Goal: Task Accomplishment & Management: Manage account settings

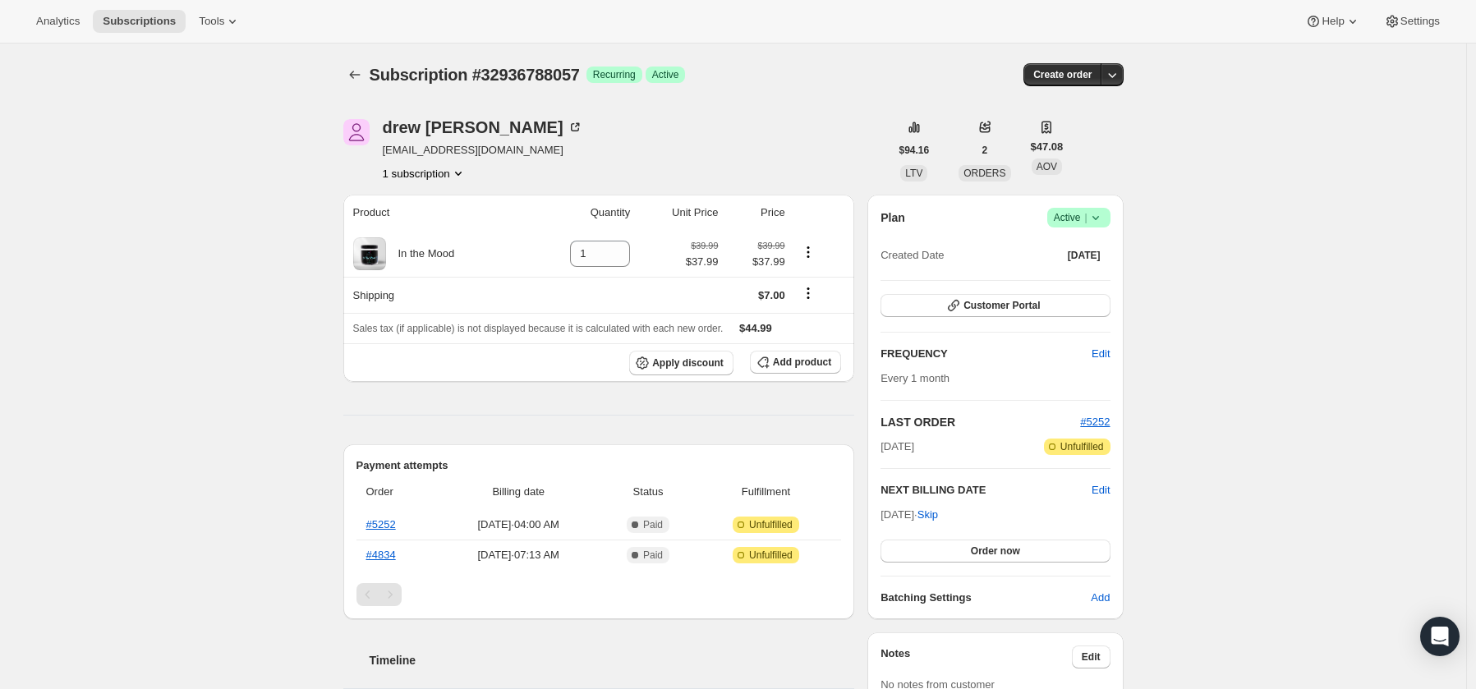
click at [1098, 218] on icon at bounding box center [1094, 218] width 7 height 4
click at [1098, 214] on icon at bounding box center [1095, 217] width 16 height 16
click at [1088, 270] on span "Cancel subscription" at bounding box center [1077, 278] width 93 height 16
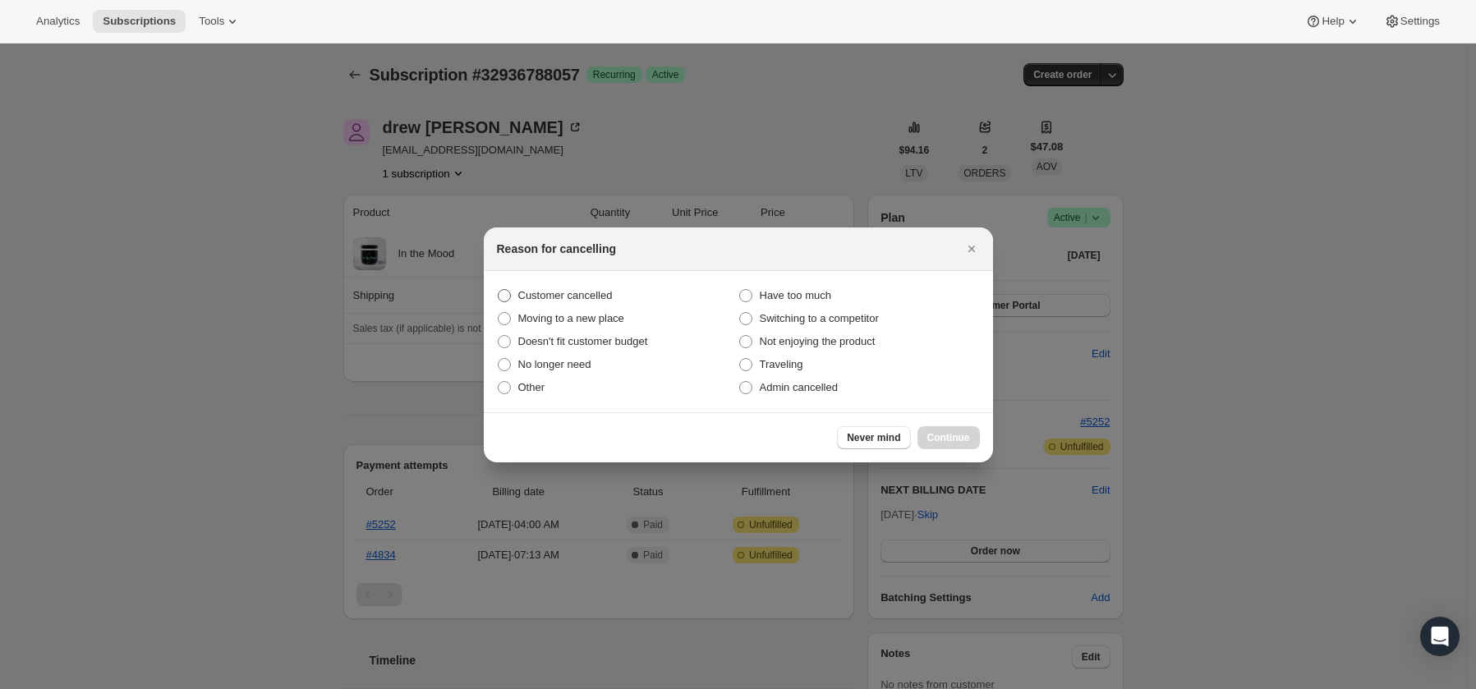
click at [601, 296] on span "Customer cancelled" at bounding box center [565, 295] width 94 height 12
click at [498, 290] on input "Customer cancelled" at bounding box center [498, 289] width 1 height 1
radio input "true"
click at [957, 435] on span "Continue" at bounding box center [948, 437] width 43 height 13
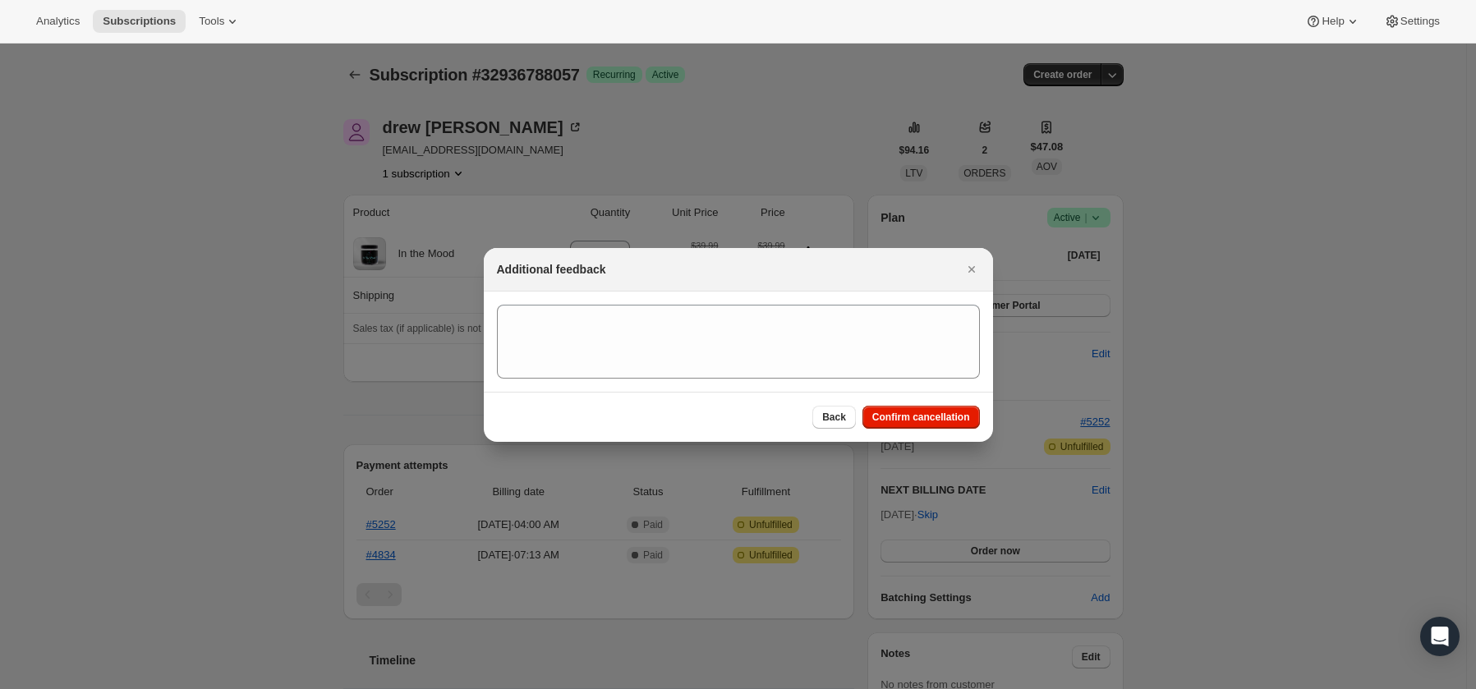
click at [943, 417] on span "Confirm cancellation" at bounding box center [921, 417] width 98 height 13
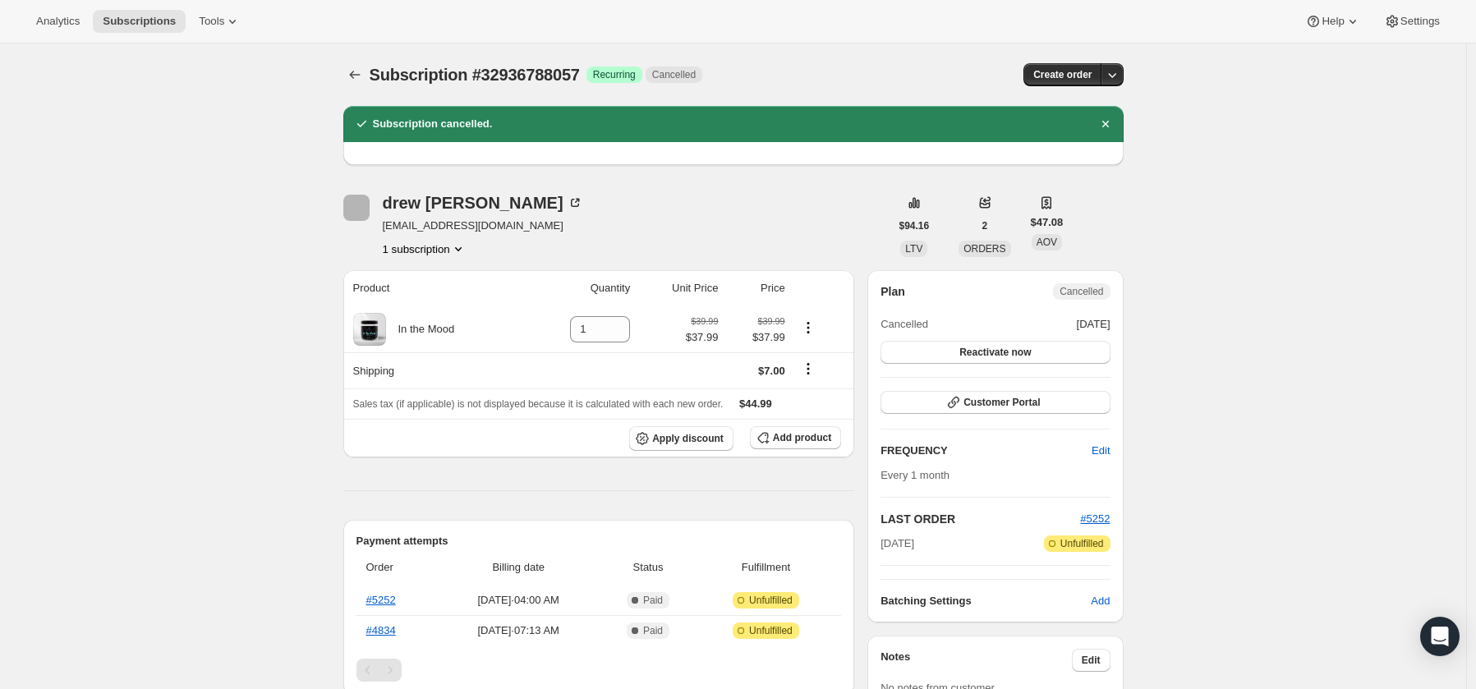
scroll to position [3, 0]
